Goal: Task Accomplishment & Management: Manage account settings

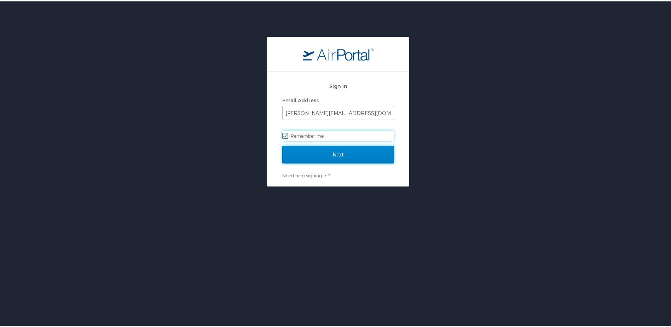
click at [335, 152] on input "Next" at bounding box center [338, 153] width 112 height 18
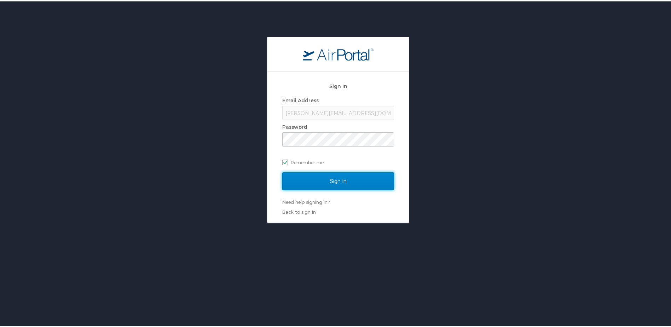
click at [339, 185] on input "Sign In" at bounding box center [338, 180] width 112 height 18
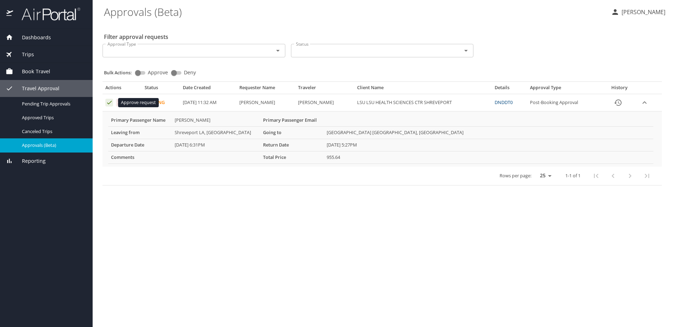
click at [108, 103] on icon "Approval table" at bounding box center [109, 102] width 7 height 7
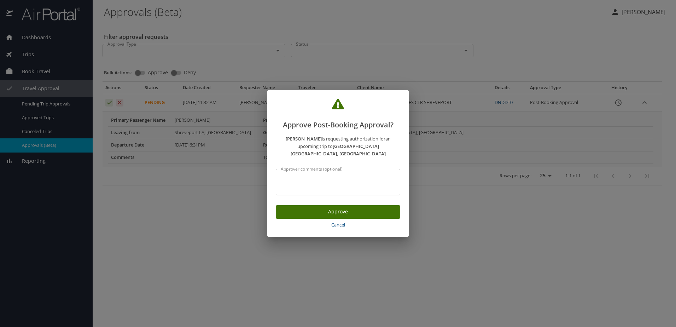
click at [336, 207] on span "Approve" at bounding box center [337, 211] width 113 height 9
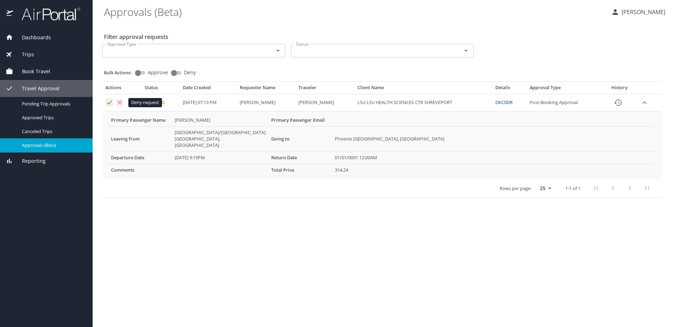
click at [121, 104] on icon "Approval table" at bounding box center [120, 102] width 4 height 4
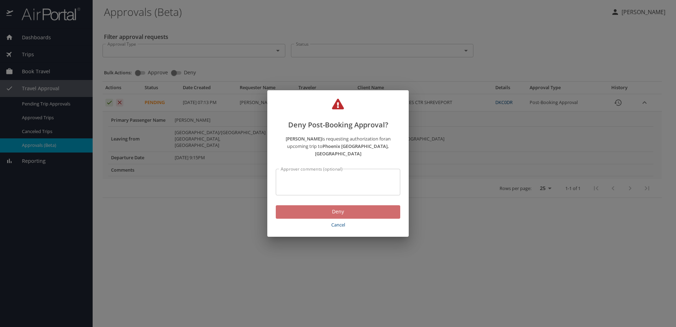
click at [336, 207] on span "Deny" at bounding box center [337, 211] width 113 height 9
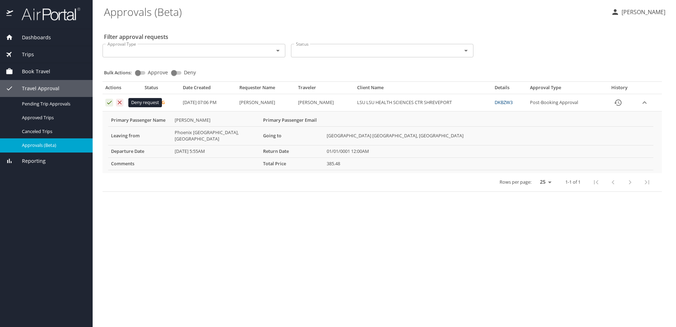
click at [120, 104] on icon "Approval table" at bounding box center [119, 102] width 7 height 7
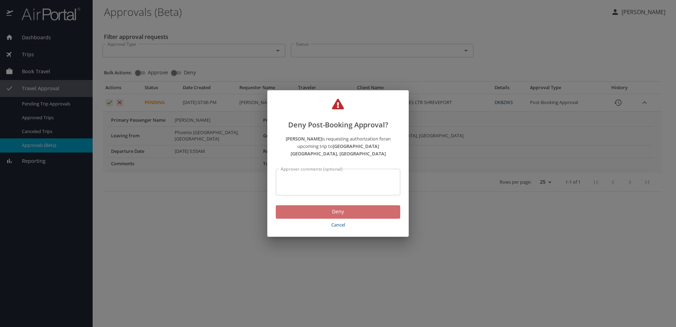
click at [344, 209] on span "Deny" at bounding box center [337, 211] width 113 height 9
